Goal: Task Accomplishment & Management: Use online tool/utility

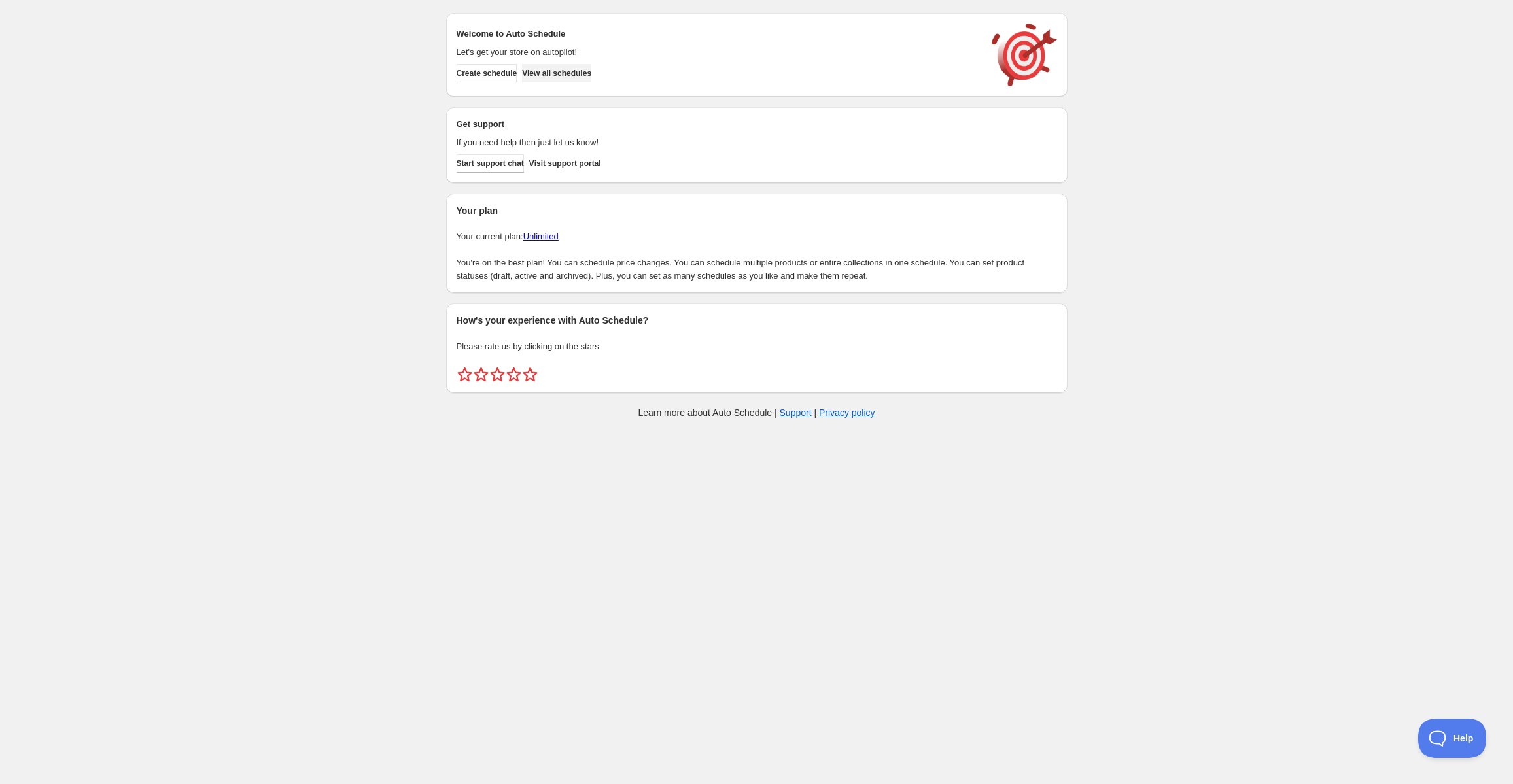
click at [562, 81] on button "View all schedules" at bounding box center [557, 73] width 70 height 18
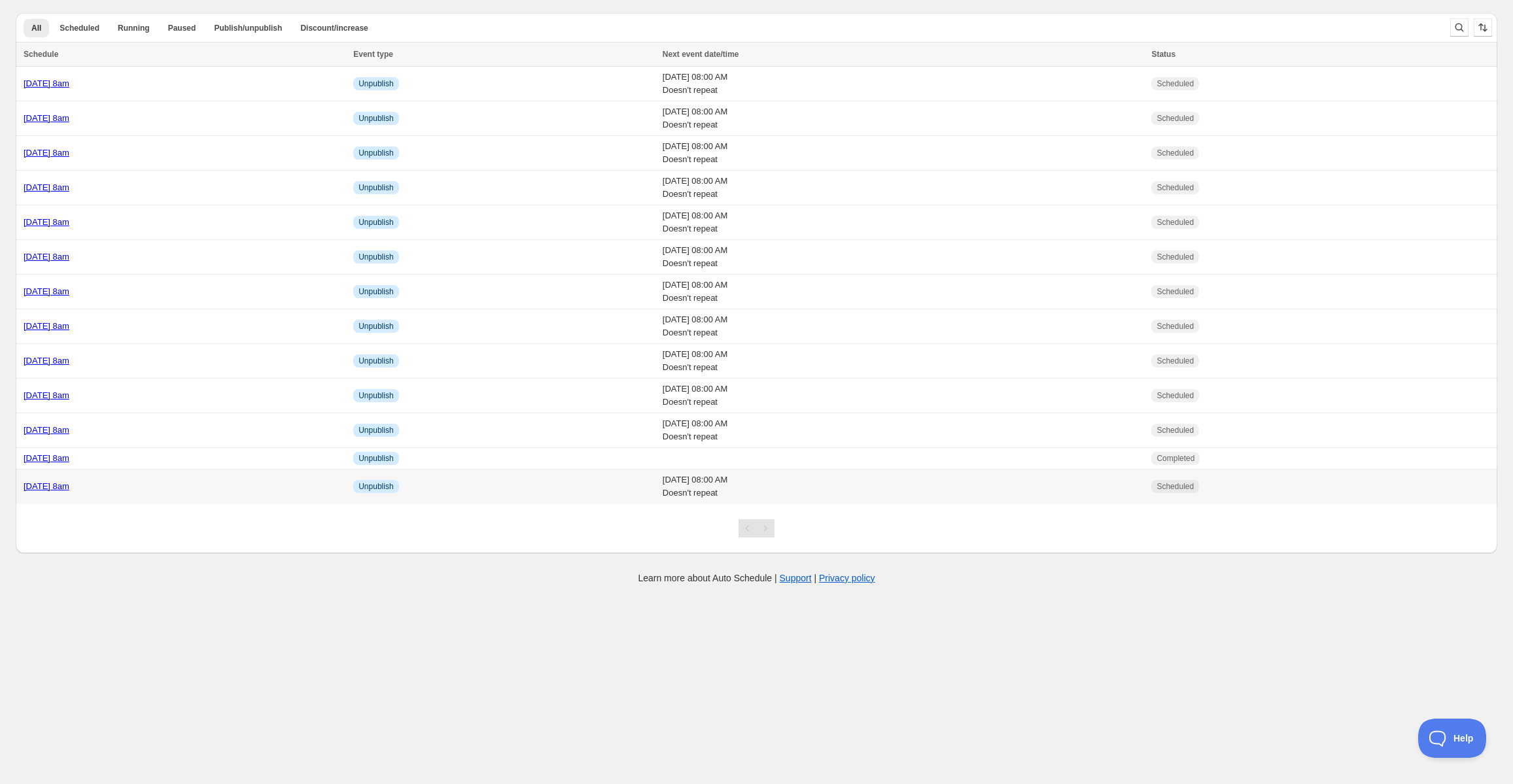
click at [78, 481] on div "Thursday 11th Sept @ 8am" at bounding box center [184, 486] width 322 height 13
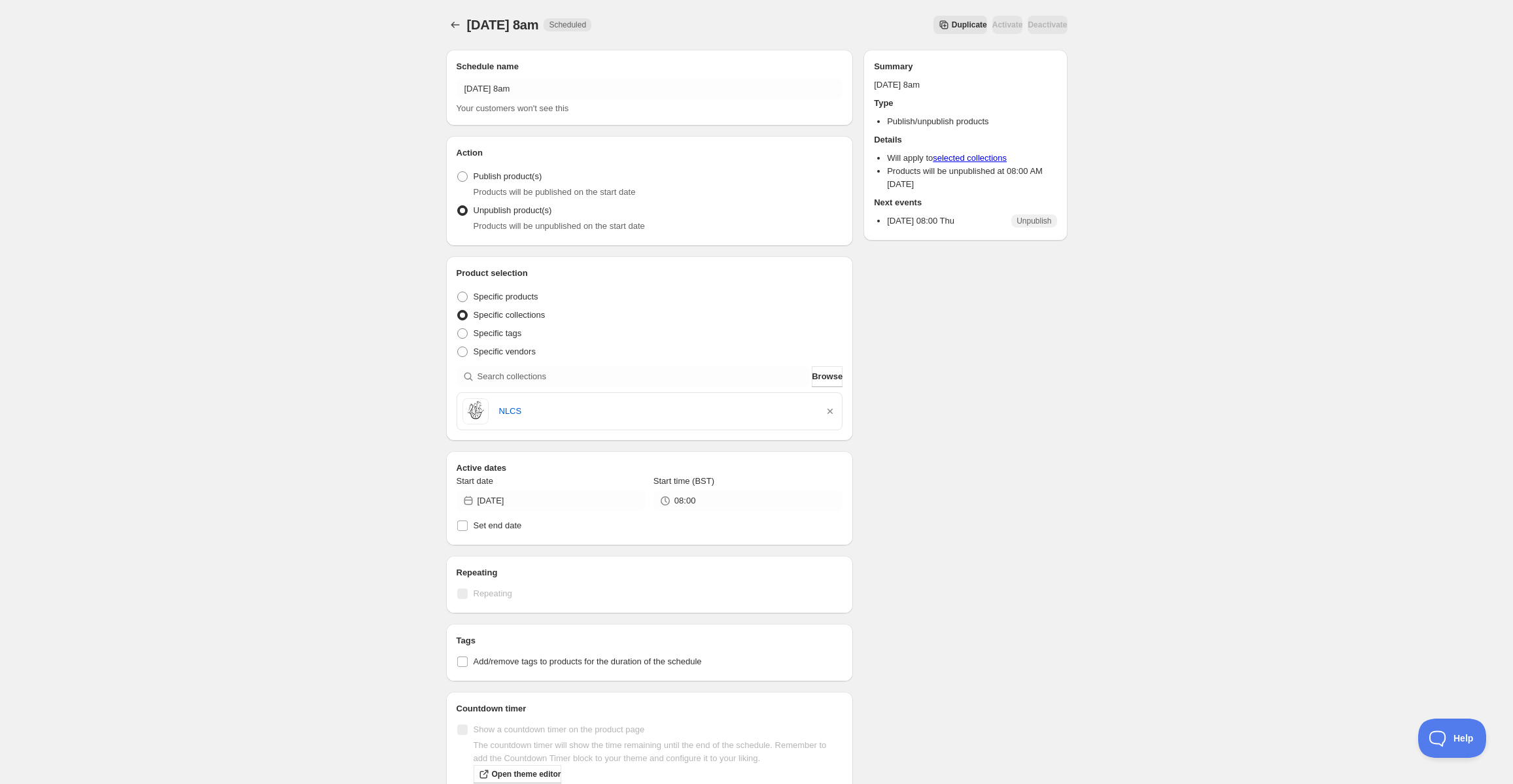
click at [952, 20] on span "Duplicate" at bounding box center [969, 25] width 36 height 10
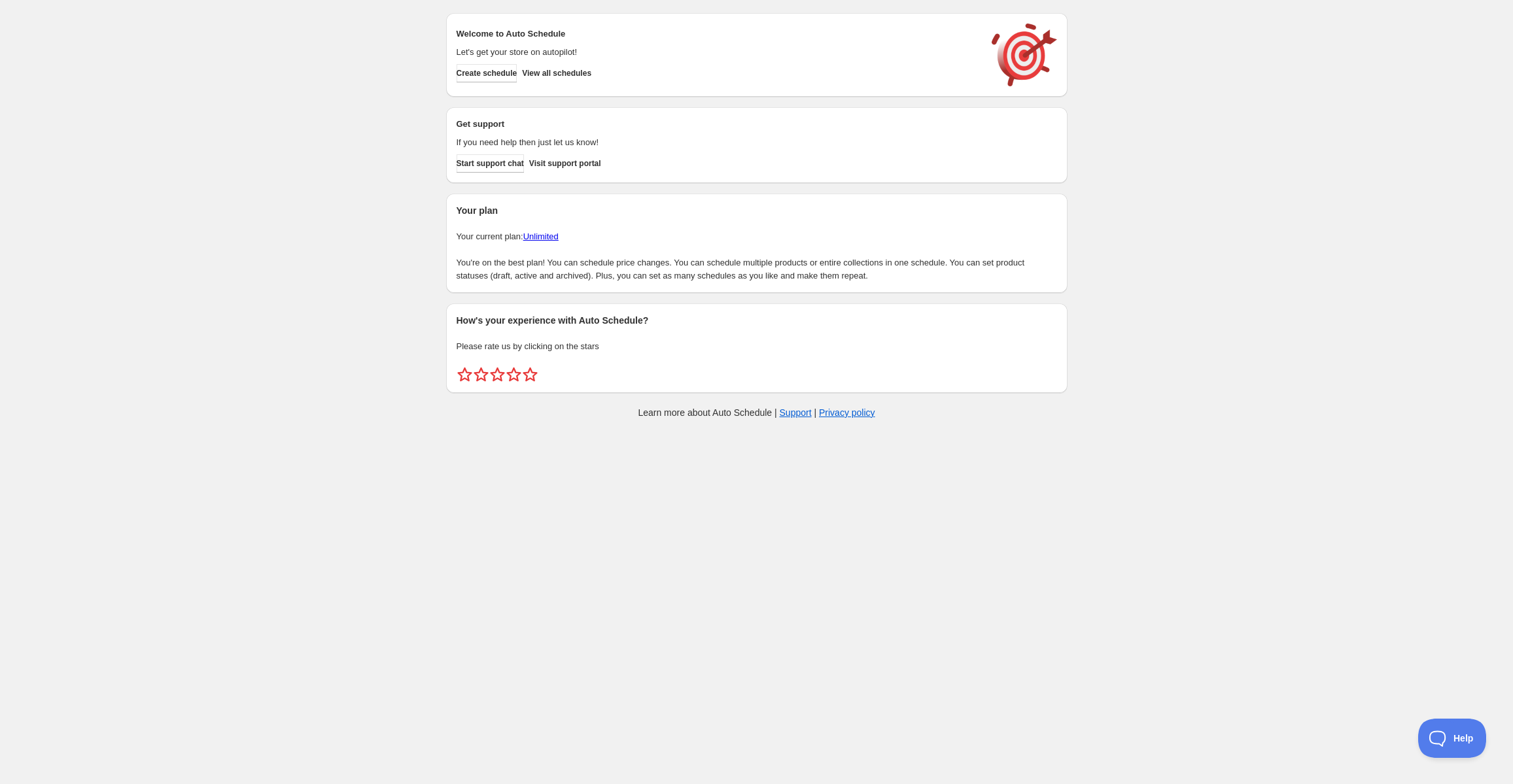
click at [632, 73] on div "Create schedule View all schedules" at bounding box center [715, 71] width 527 height 24
click at [587, 73] on span "View all schedules" at bounding box center [557, 73] width 70 height 10
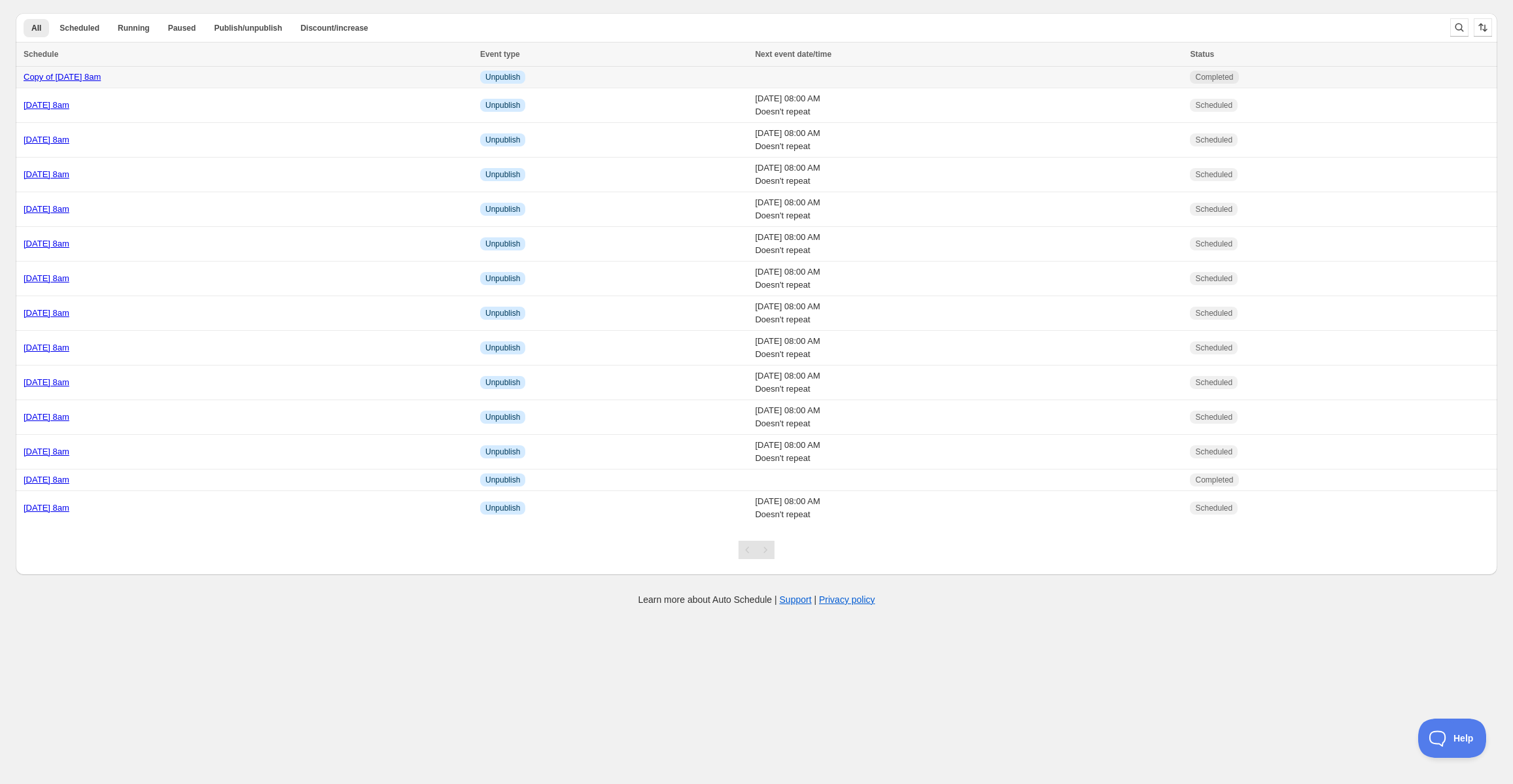
click at [413, 76] on div "Copy of [DATE] 8am" at bounding box center [248, 77] width 449 height 13
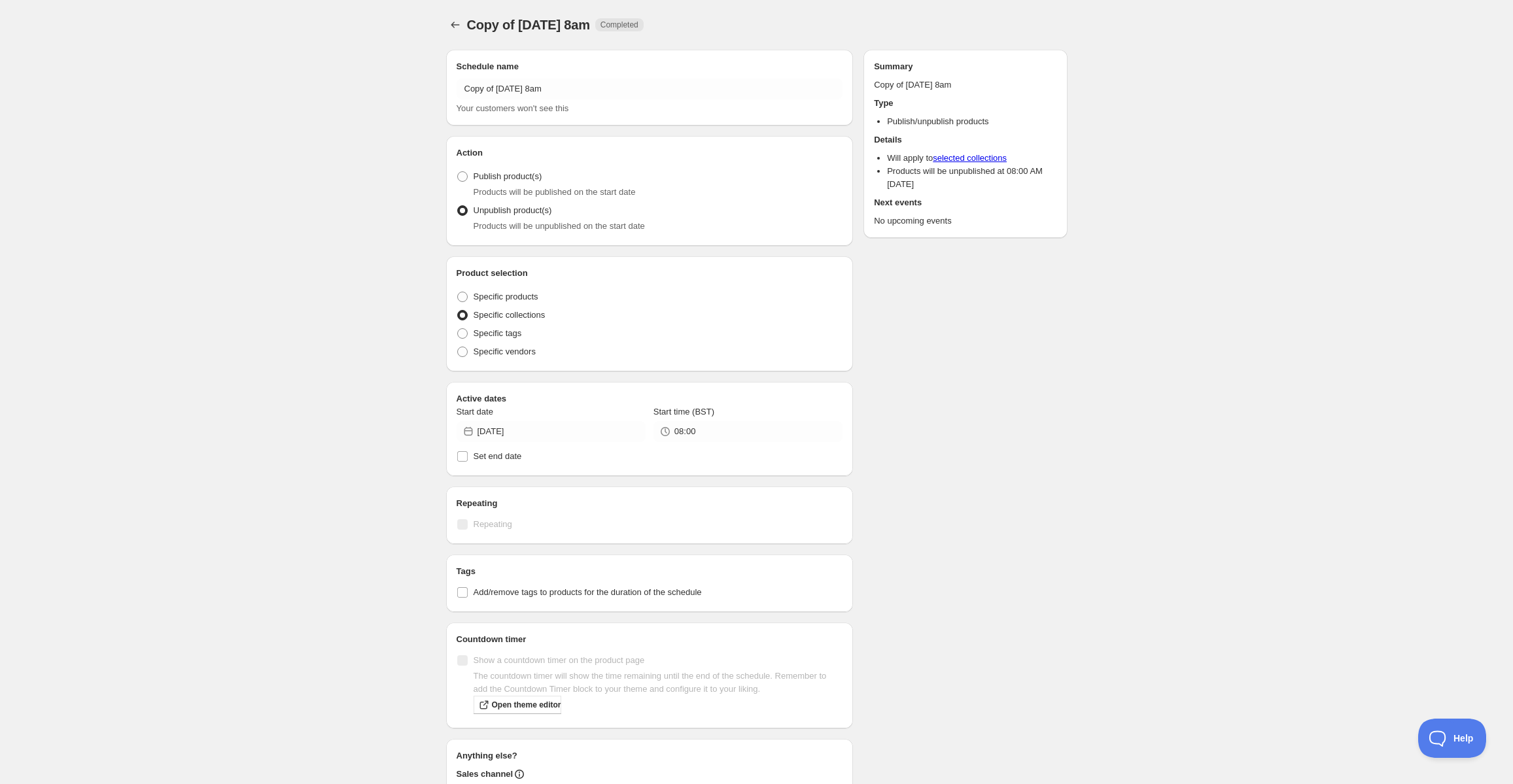
radio input "true"
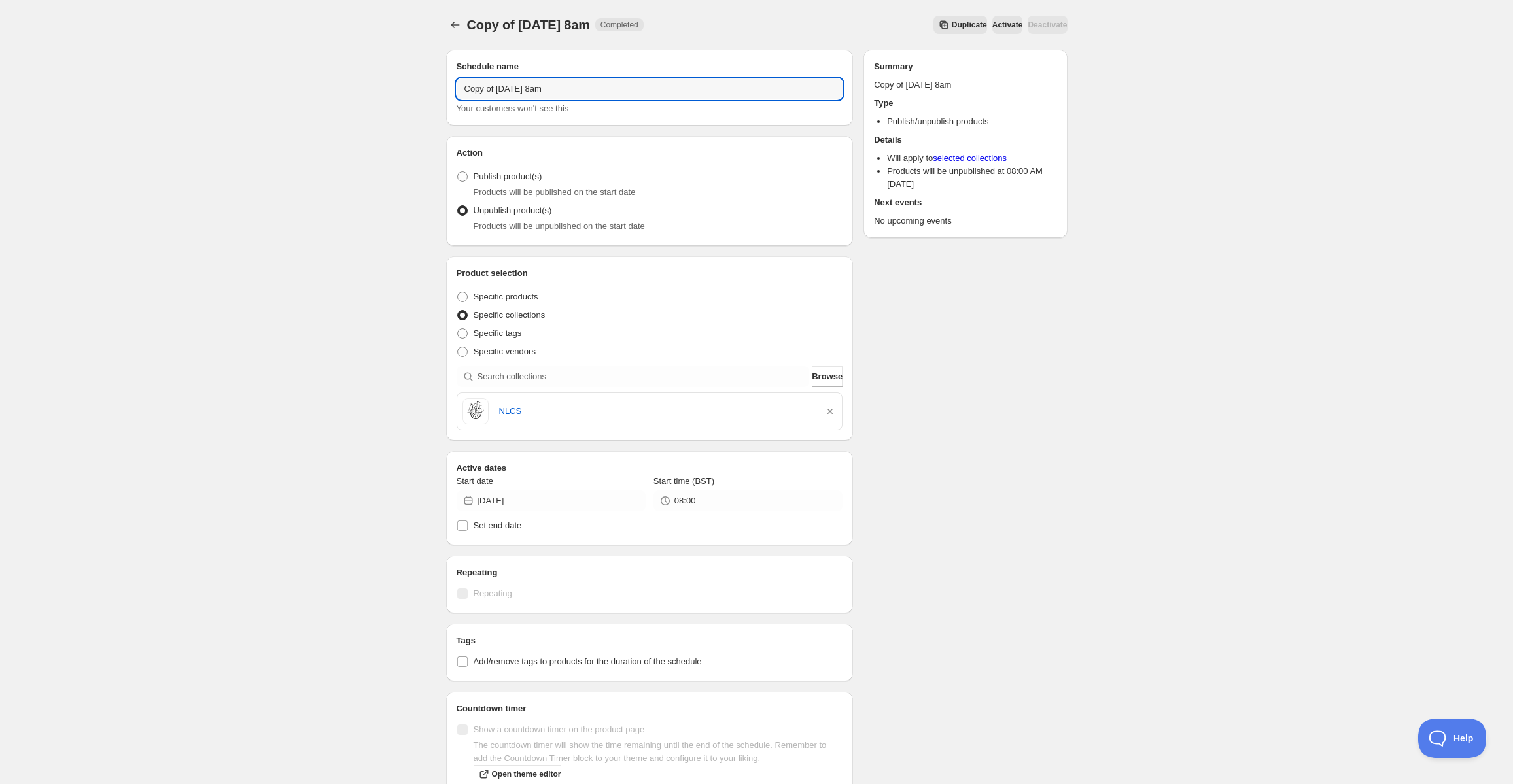
drag, startPoint x: 546, startPoint y: 87, endPoint x: 384, endPoint y: 77, distance: 162.3
click at [384, 77] on div "Copy of [DATE] 8am. This page is ready Copy of [DATE] 8am Completed Duplicate A…" at bounding box center [756, 502] width 1513 height 1004
type input "[DATE] 8am"
click at [534, 496] on input "[DATE]" at bounding box center [561, 501] width 168 height 21
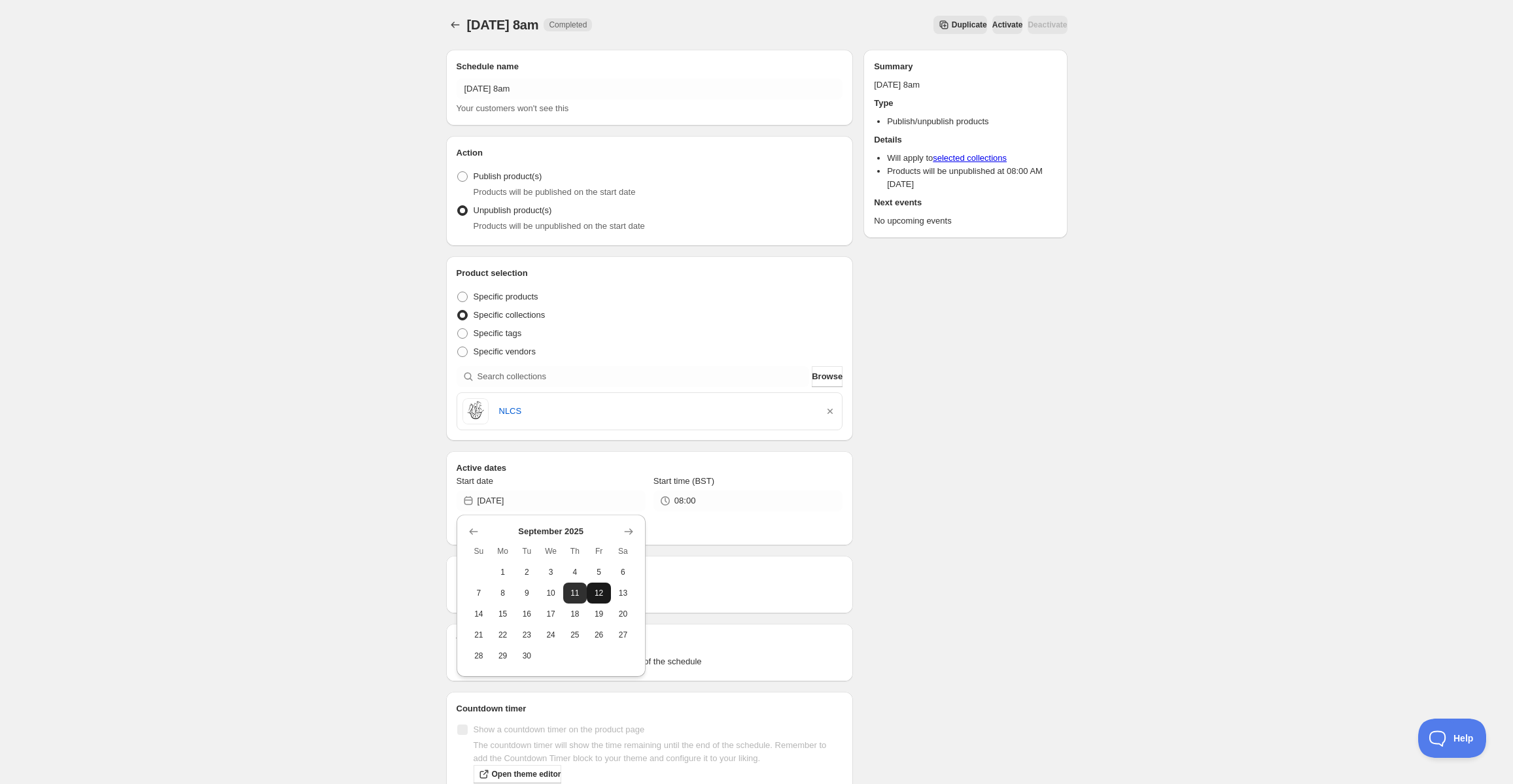
click at [597, 593] on span "12" at bounding box center [599, 593] width 14 height 10
type input "[DATE]"
click at [830, 412] on icon "button" at bounding box center [831, 411] width 5 height 5
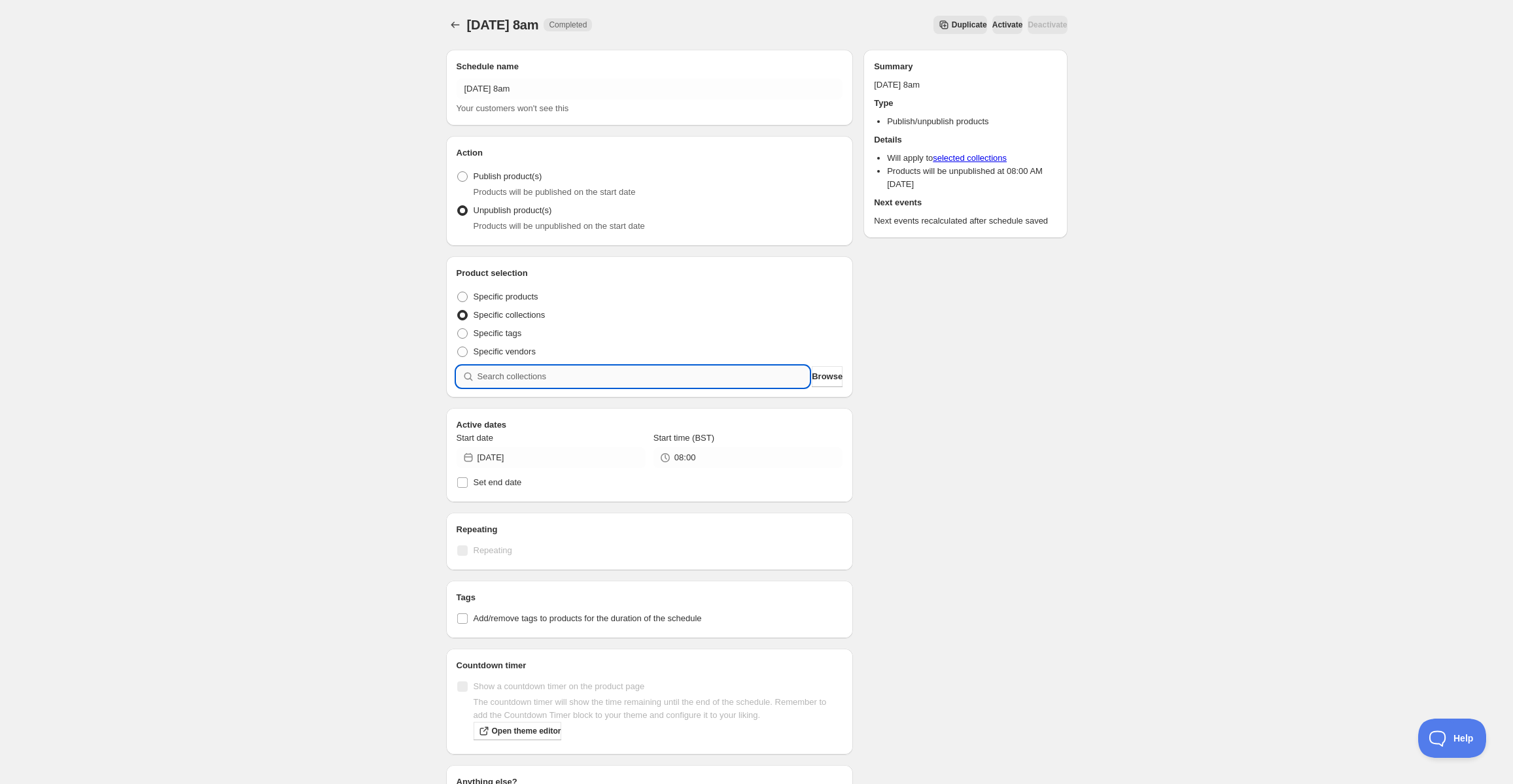
click at [610, 386] on input "search" at bounding box center [643, 376] width 332 height 21
paste input "Scoil Einde BNS Students Leavers"
type input "Scoil Einde BNS Students Leavers"
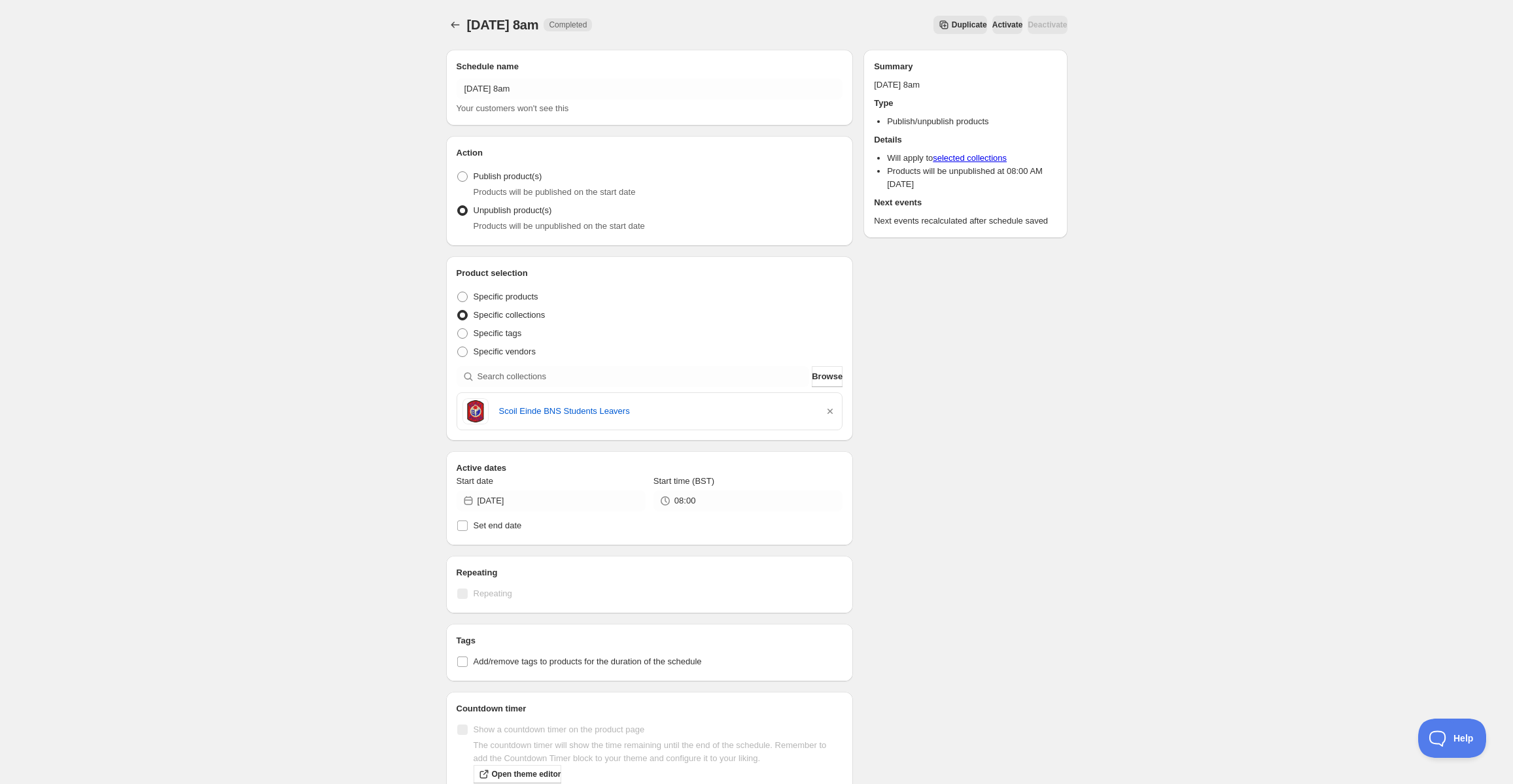
click at [933, 412] on div "Schedule name [DATE] 8am Your customers won't see this Action Action Publish pr…" at bounding box center [751, 508] width 632 height 937
click at [456, 25] on icon "Schedules" at bounding box center [455, 24] width 13 height 13
